Goal: Navigation & Orientation: Find specific page/section

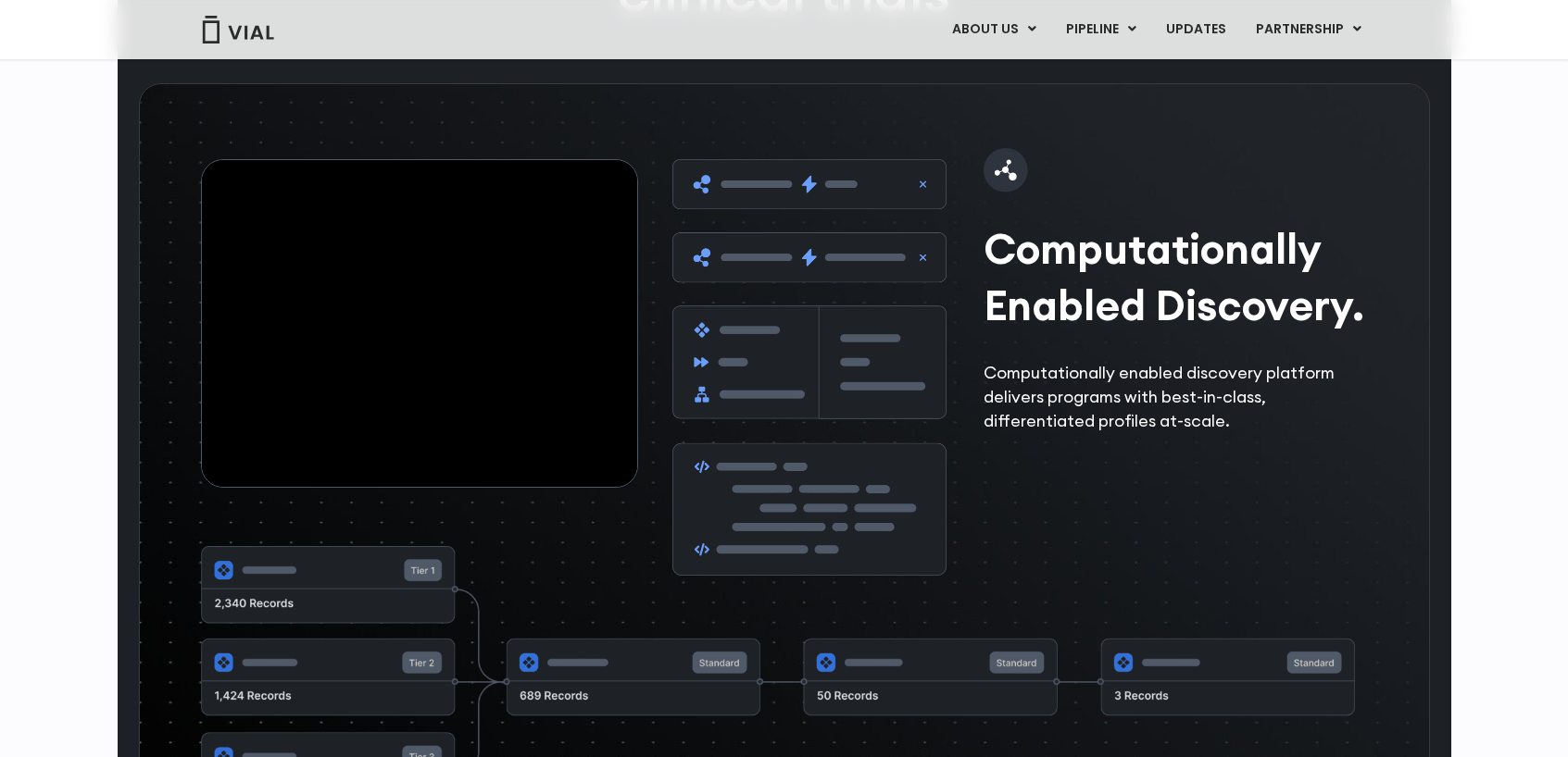
scroll to position [2842, 0]
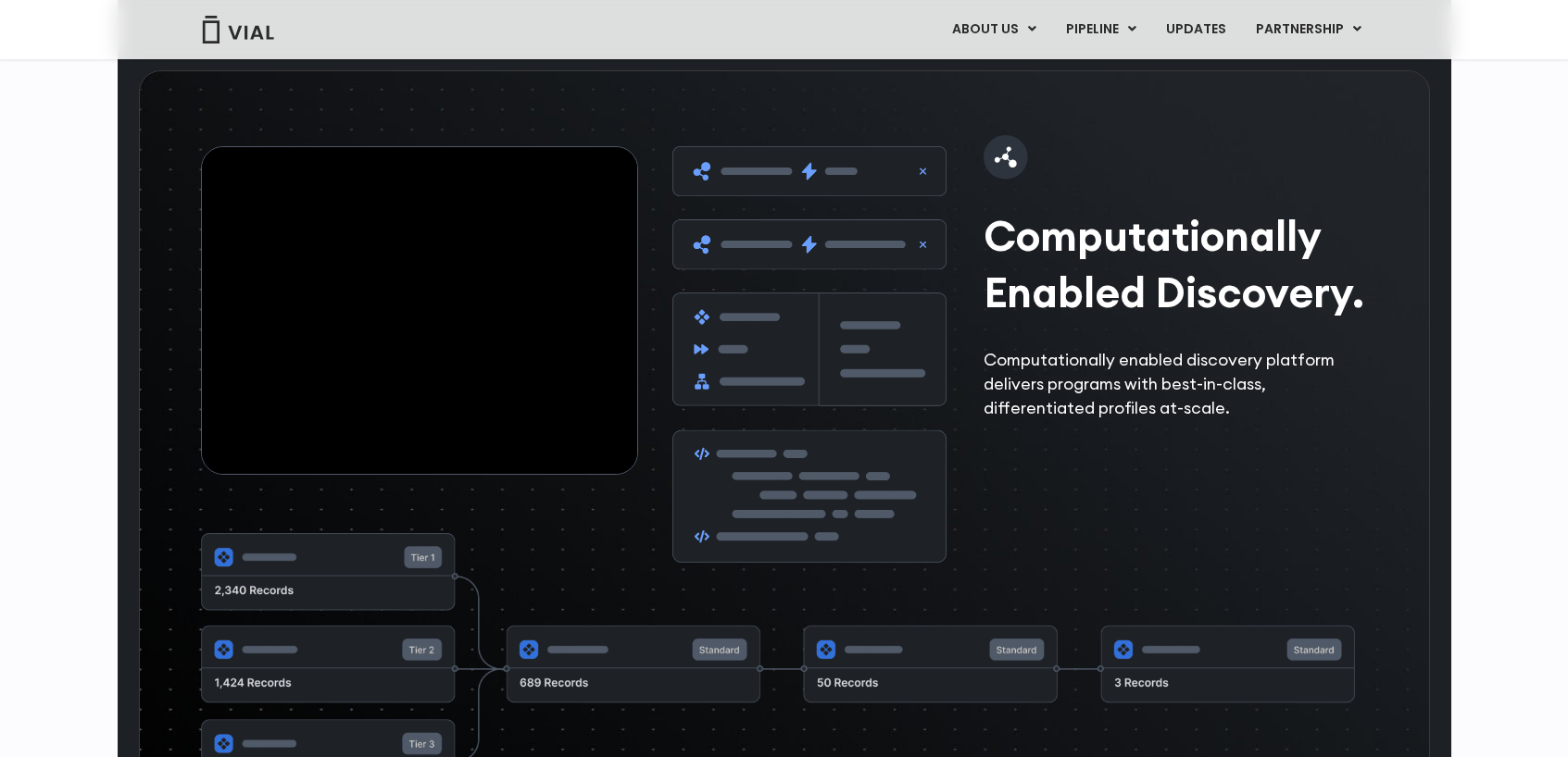
click at [796, 286] on img at bounding box center [810, 354] width 274 height 415
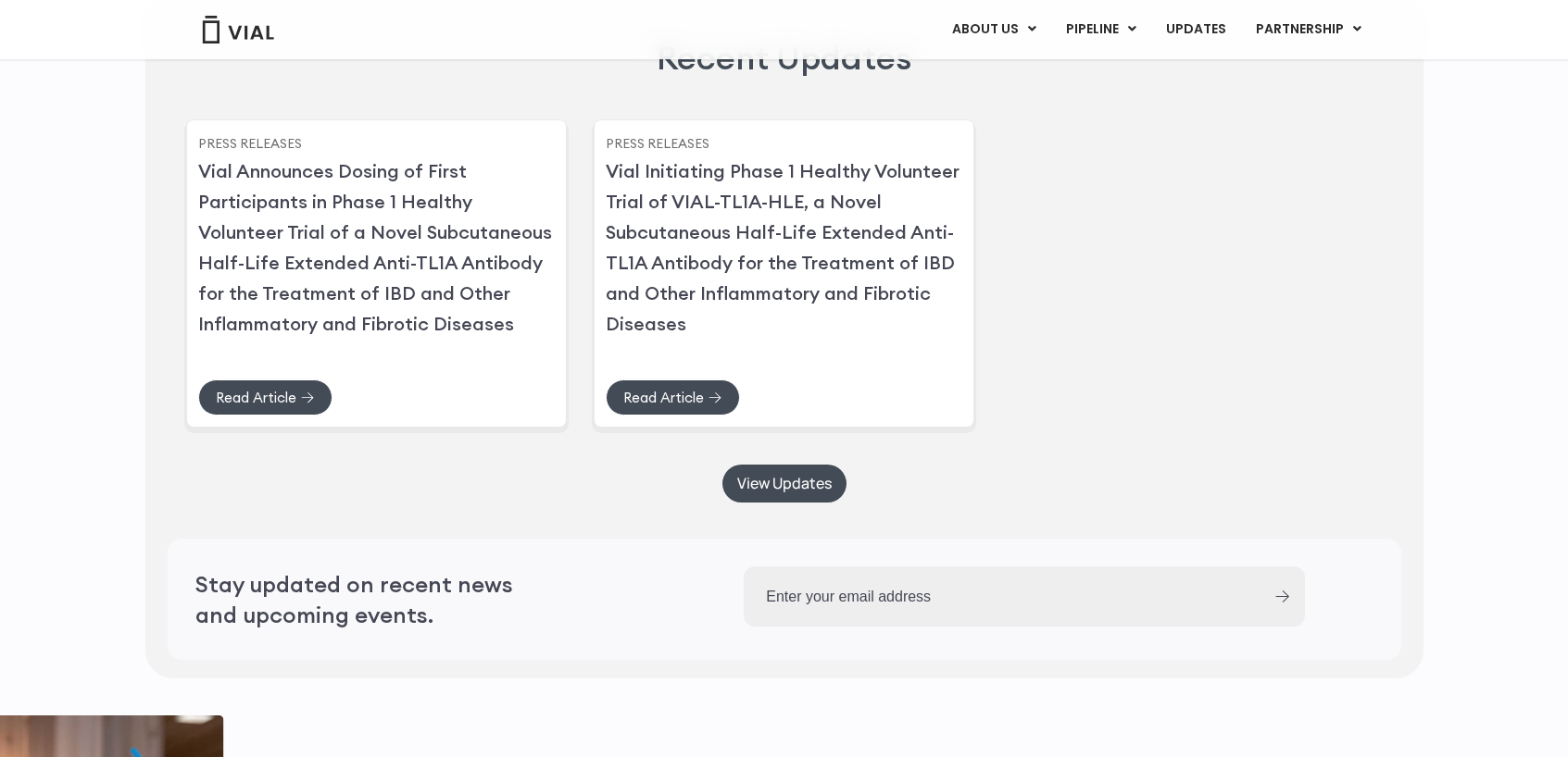
scroll to position [4955, 0]
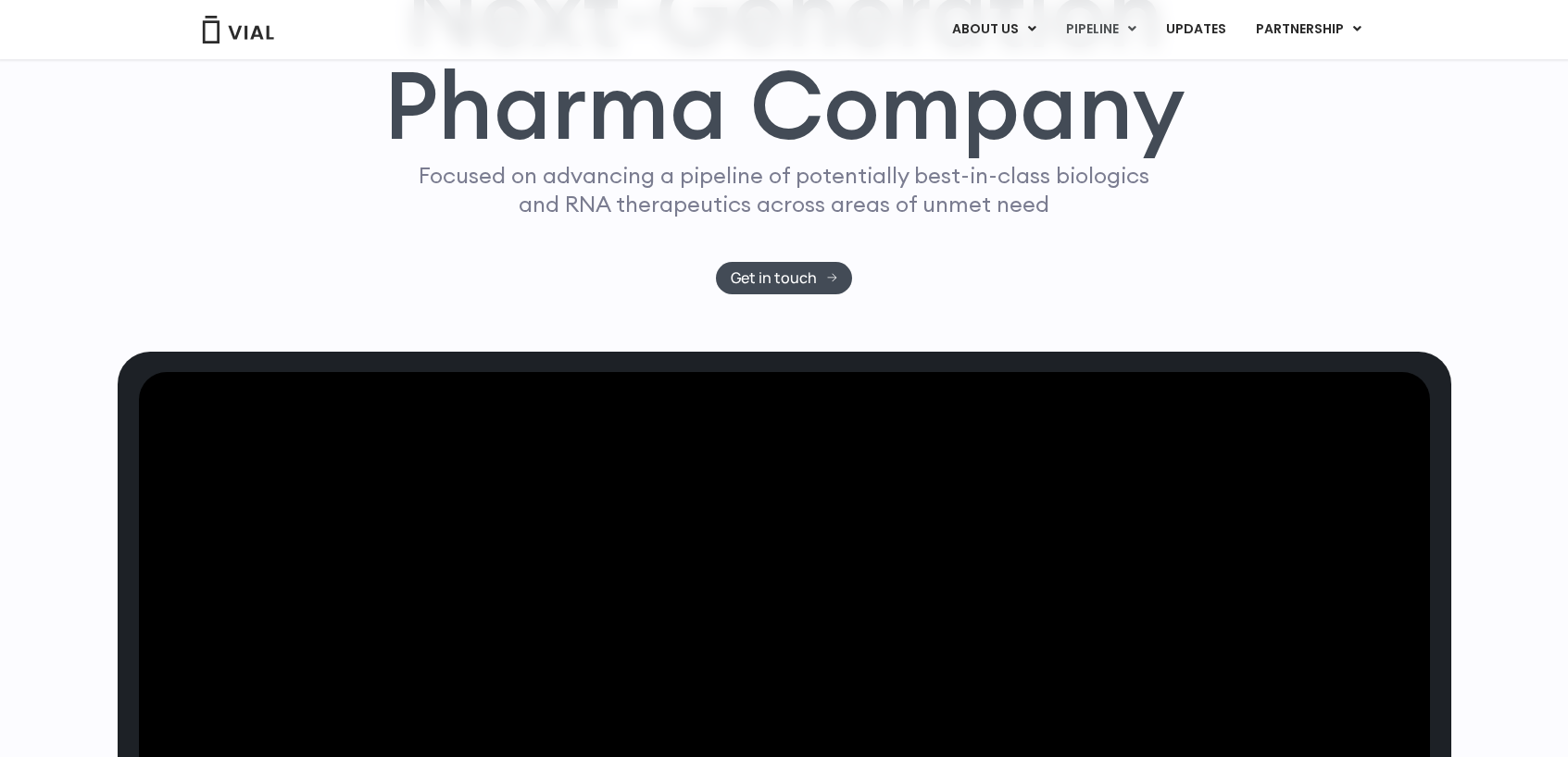
scroll to position [0, 0]
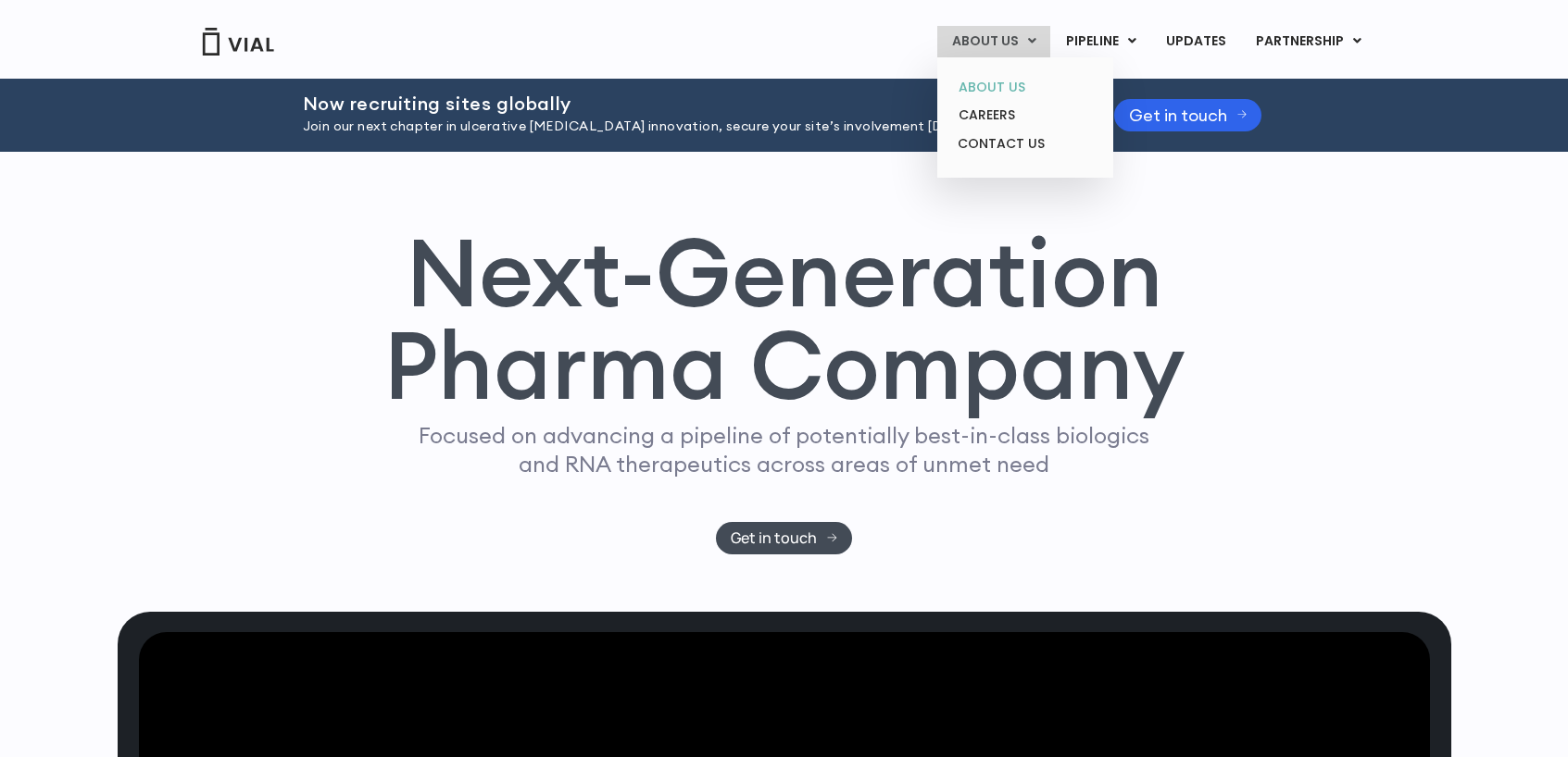
click at [1021, 96] on link "ABOUT US" at bounding box center [1024, 87] width 163 height 29
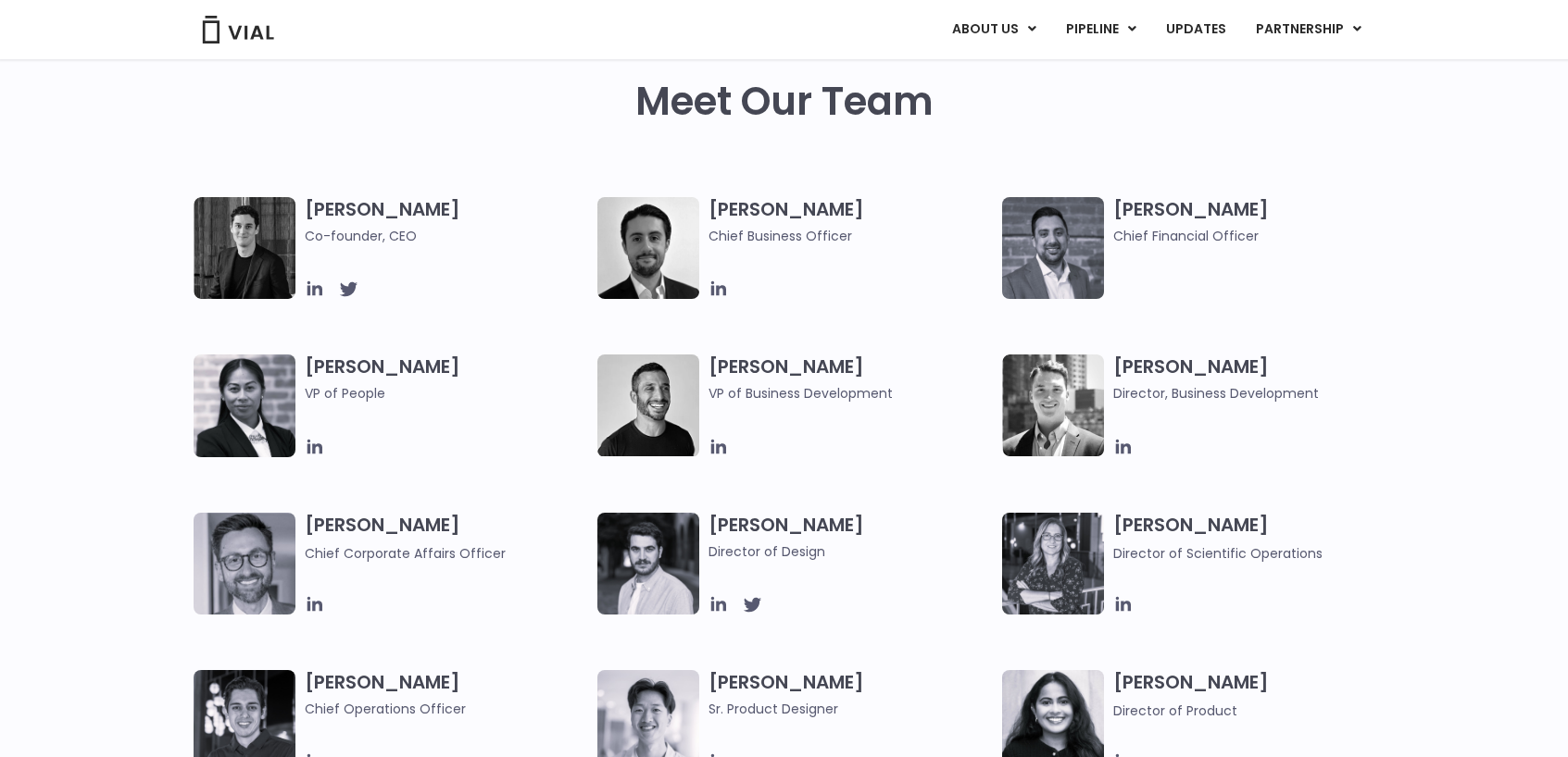
scroll to position [893, 0]
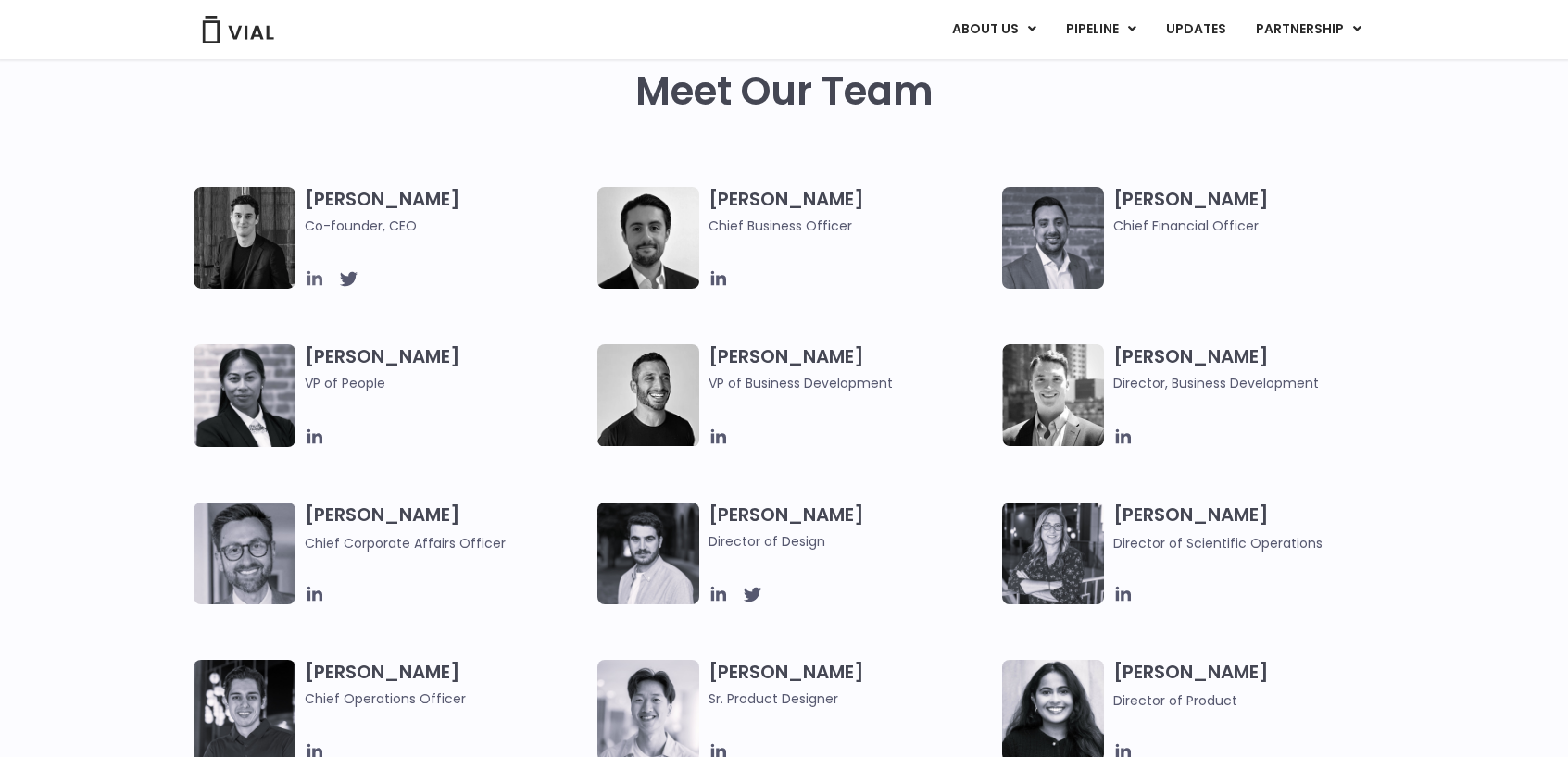
click at [313, 282] on icon at bounding box center [313, 279] width 15 height 15
click at [904, 104] on h2 "Meet Our Team" at bounding box center [784, 92] width 298 height 44
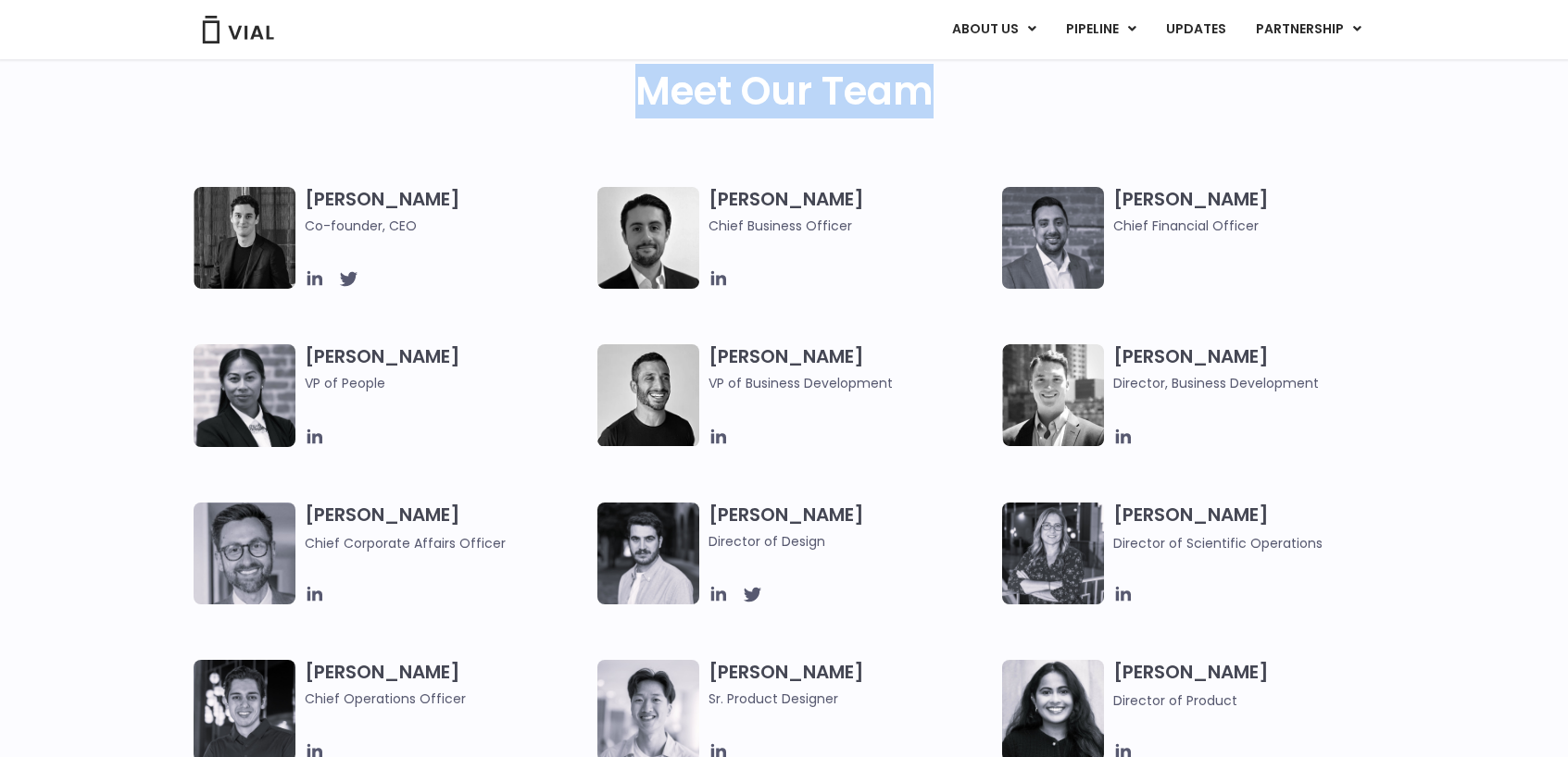
click at [923, 139] on div "Meet Our Team" at bounding box center [784, 129] width 298 height 118
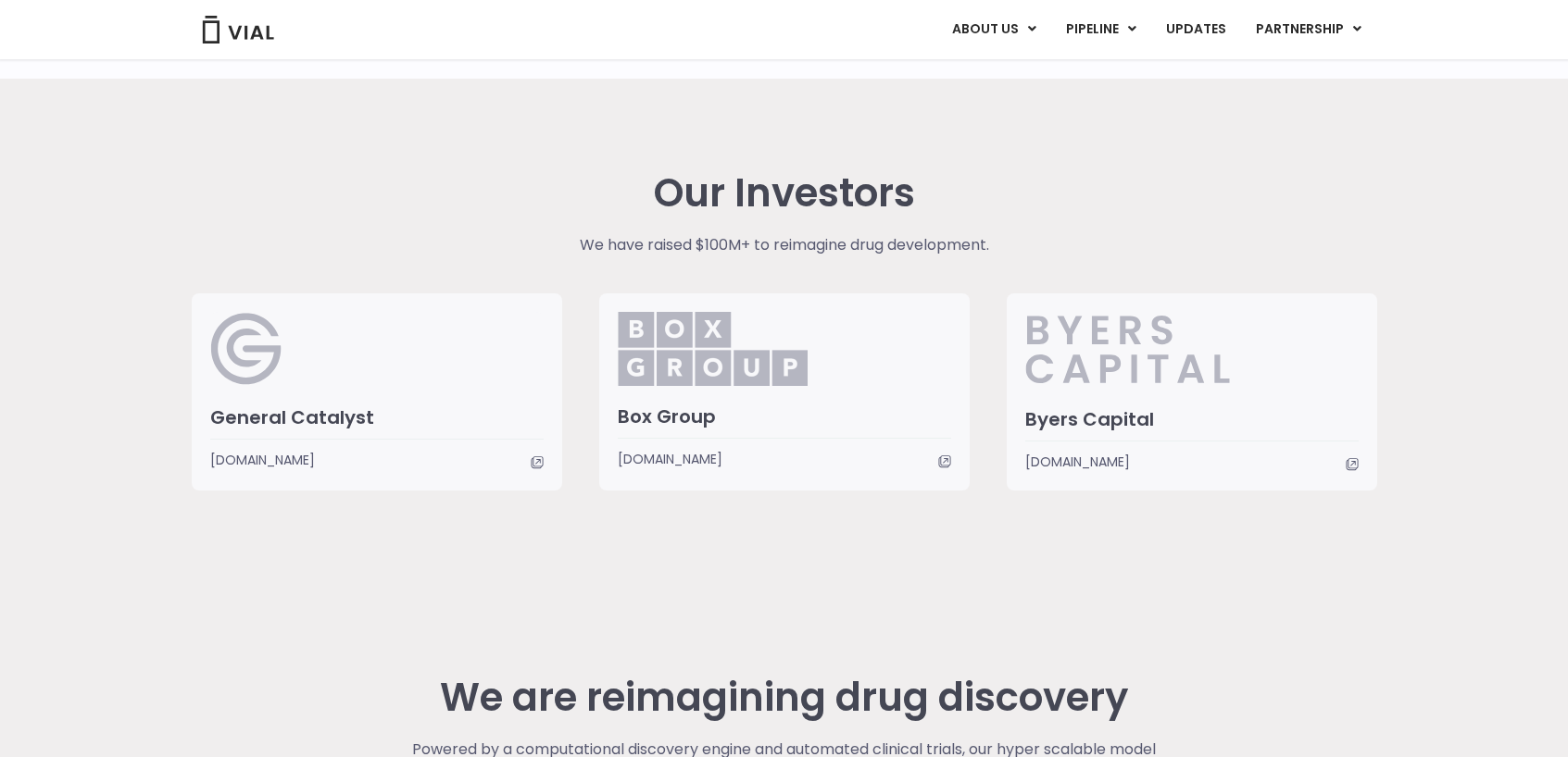
scroll to position [4307, 0]
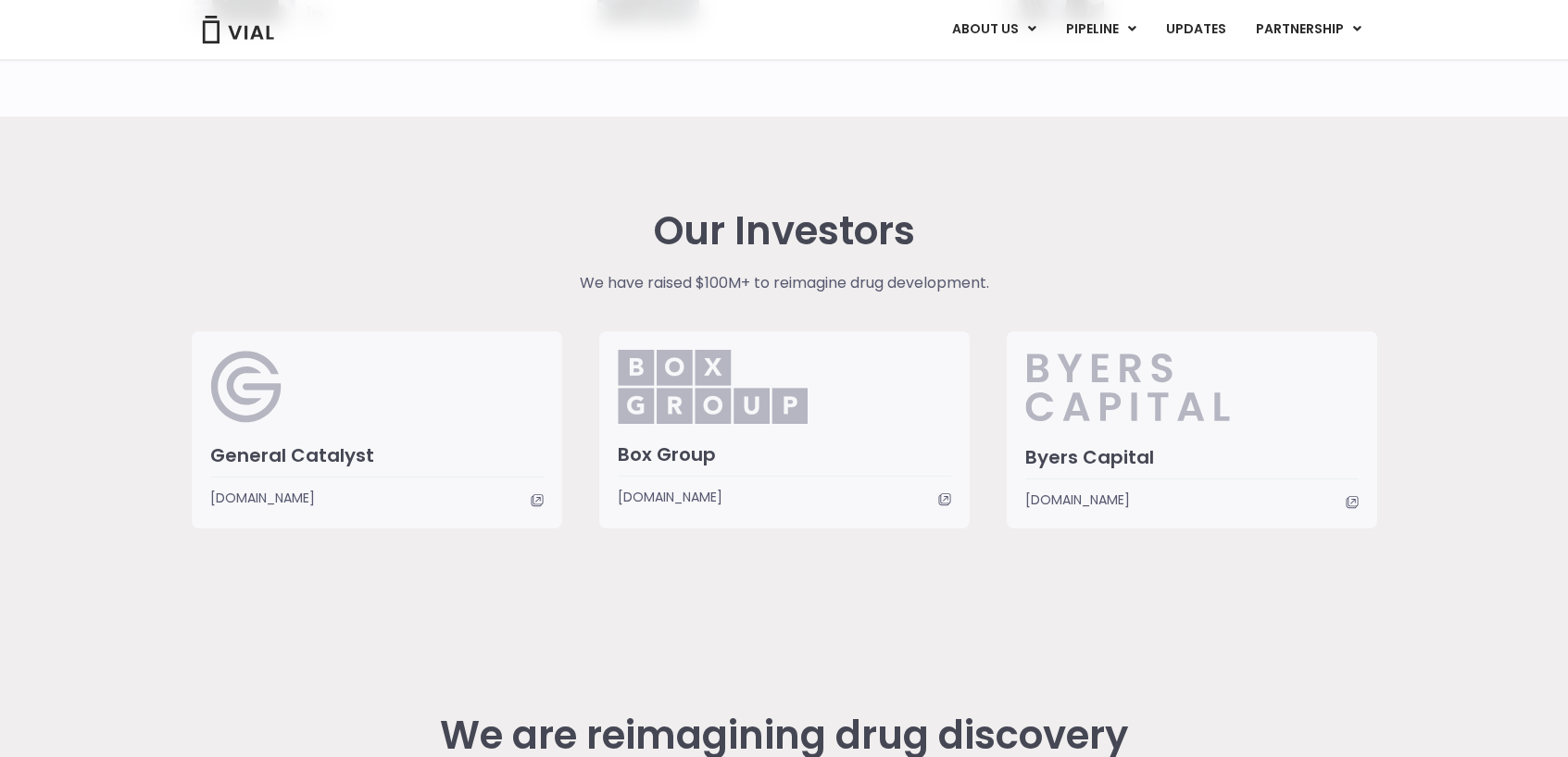
click at [814, 575] on div "Our Investors We have raised $100M+ to reimagine drug development. General Cata…" at bounding box center [785, 369] width 1213 height 505
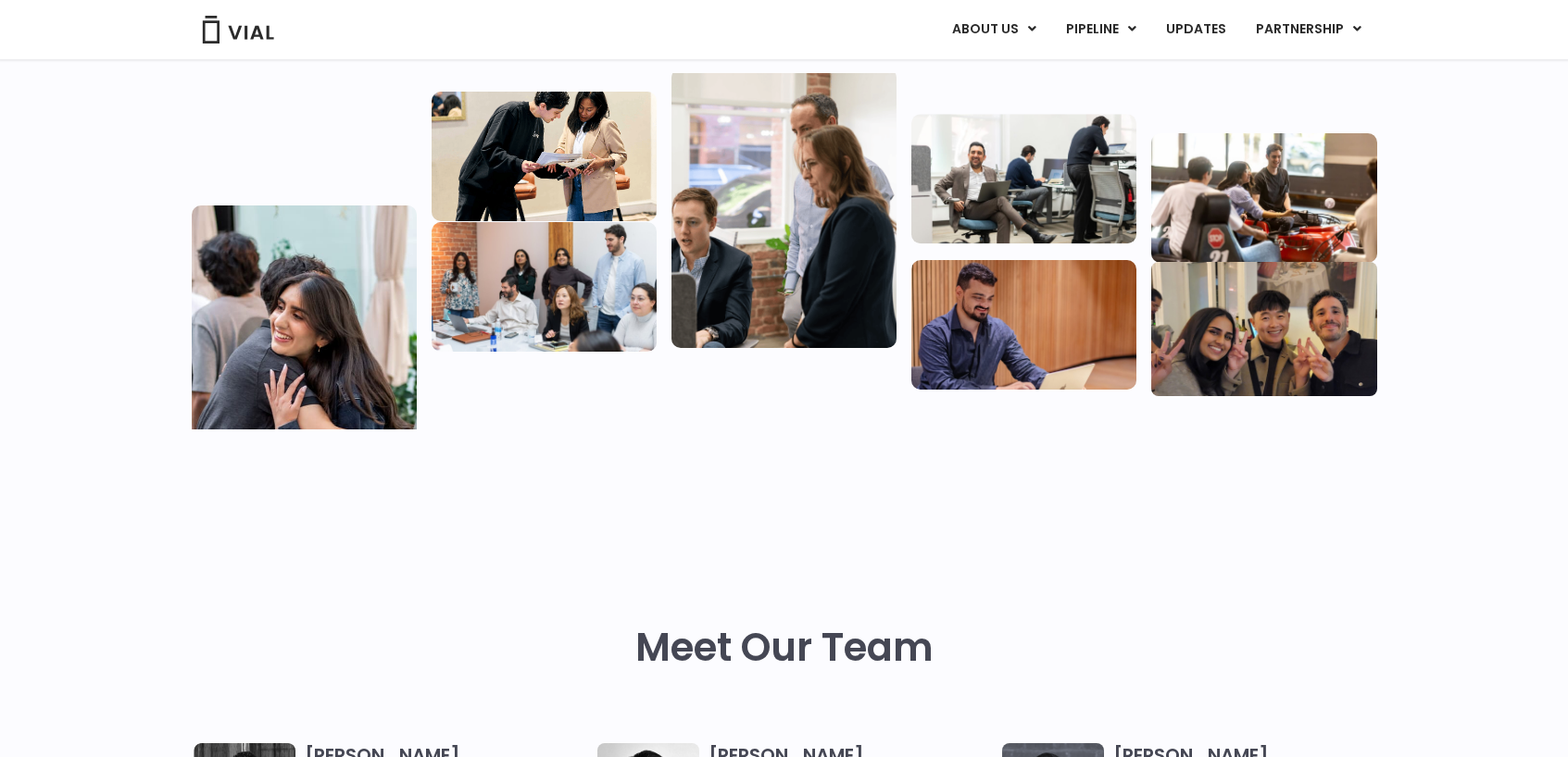
scroll to position [883, 0]
